Goal: Transaction & Acquisition: Purchase product/service

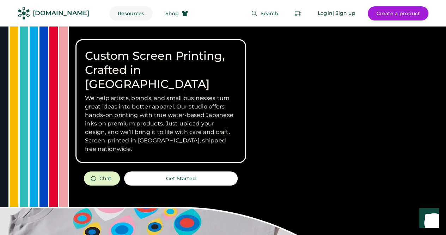
click at [123, 13] on button "Resources" at bounding box center [130, 13] width 43 height 14
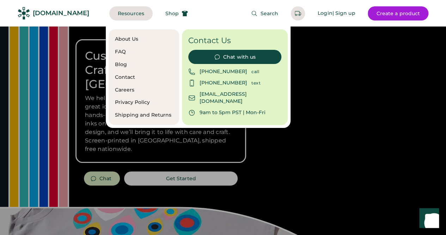
click at [118, 52] on div "FAQ" at bounding box center [144, 51] width 58 height 7
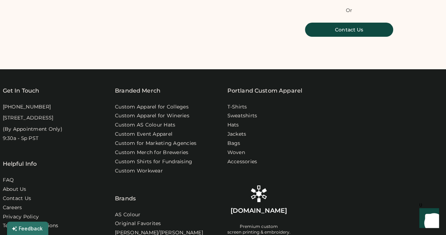
scroll to position [177, 0]
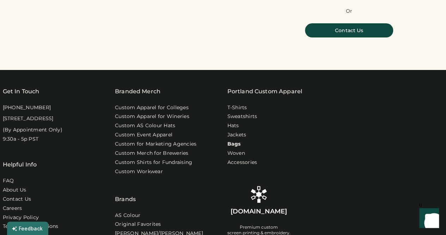
click at [231, 147] on link "Bags" at bounding box center [234, 143] width 13 height 7
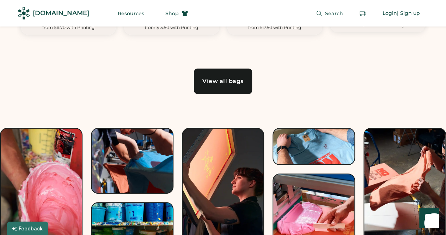
scroll to position [543, 0]
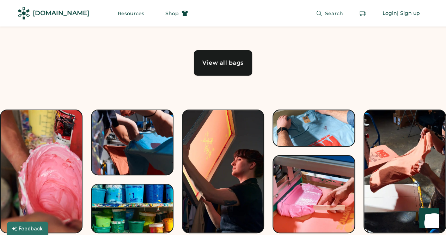
click at [208, 55] on link "View all bags" at bounding box center [223, 62] width 58 height 25
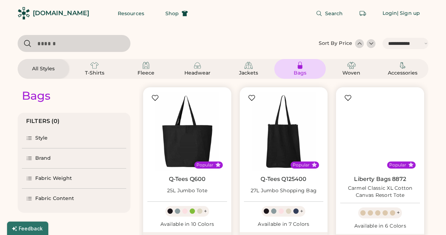
select select "*****"
select select "*"
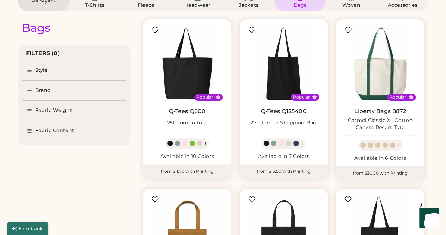
select select "*****"
select select "*"
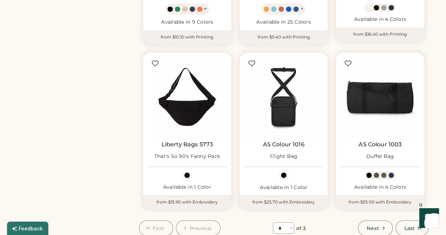
scroll to position [596, 0]
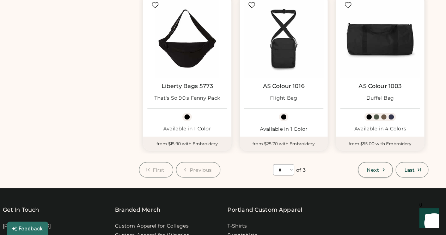
click at [378, 169] on span "Next" at bounding box center [373, 169] width 12 height 5
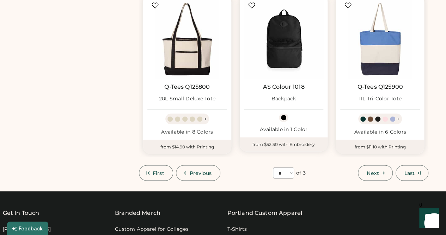
scroll to position [602, 0]
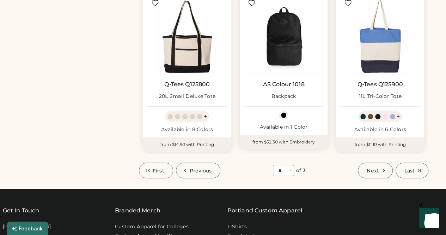
click at [380, 173] on button "Next" at bounding box center [375, 170] width 35 height 16
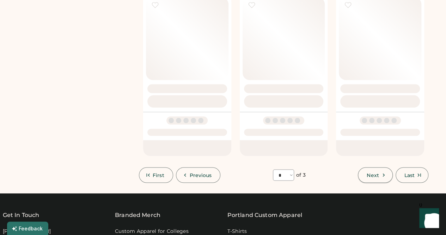
select select "*"
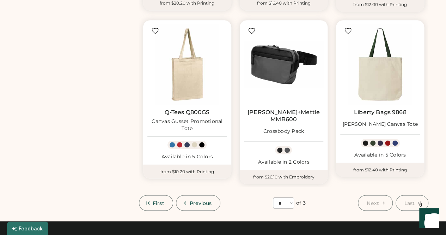
scroll to position [569, 0]
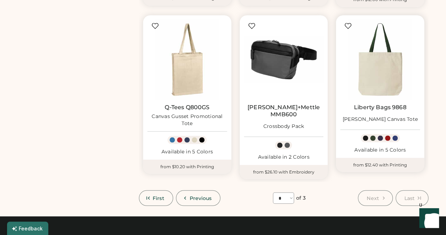
click at [367, 138] on div at bounding box center [365, 137] width 5 height 5
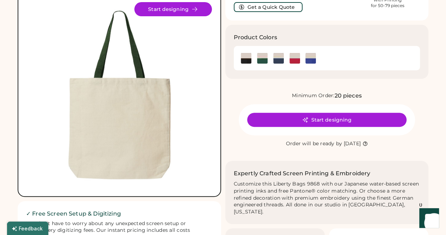
scroll to position [28, 0]
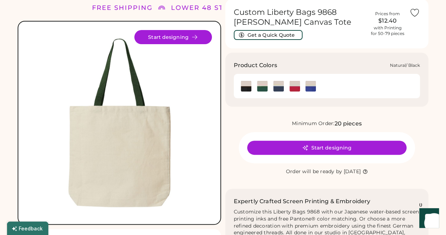
click at [245, 89] on img at bounding box center [246, 86] width 11 height 11
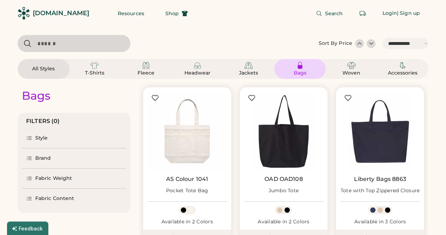
select select "*****"
select select "*"
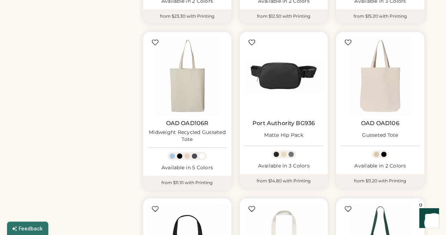
scroll to position [219, 0]
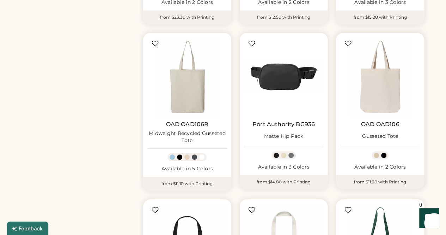
click at [383, 156] on div at bounding box center [383, 154] width 5 height 5
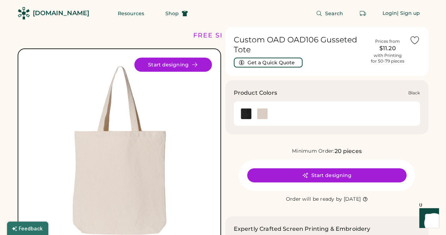
click at [248, 114] on img at bounding box center [246, 113] width 11 height 11
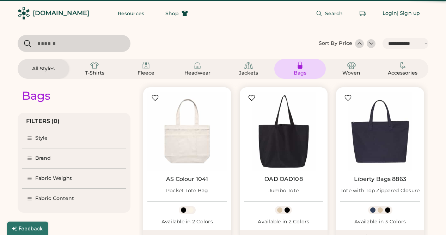
select select "*****"
select select "*"
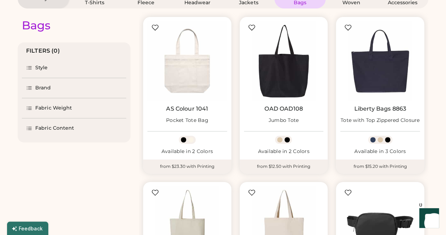
scroll to position [71, 0]
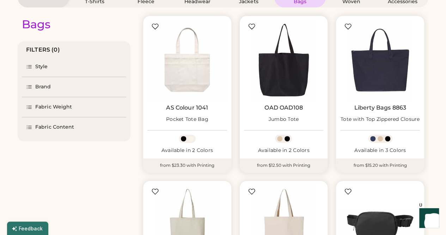
click at [292, 75] on img at bounding box center [284, 60] width 80 height 80
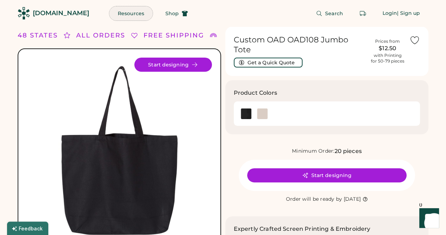
click at [123, 13] on button "Resources" at bounding box center [130, 13] width 43 height 14
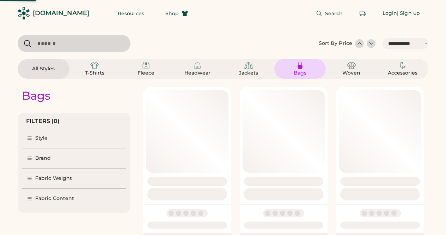
select select "*****"
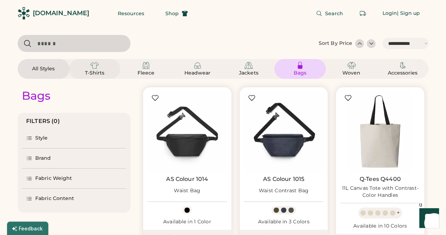
click at [98, 71] on div "T-Shirts" at bounding box center [95, 73] width 32 height 7
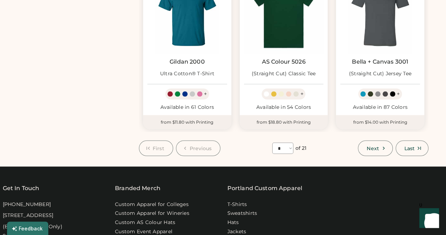
scroll to position [641, 0]
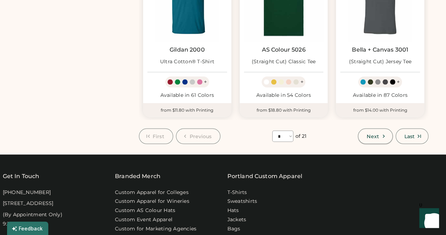
click at [375, 133] on span "Next" at bounding box center [373, 135] width 12 height 5
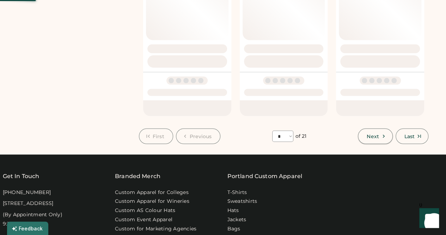
select select "*"
